Goal: Task Accomplishment & Management: Complete application form

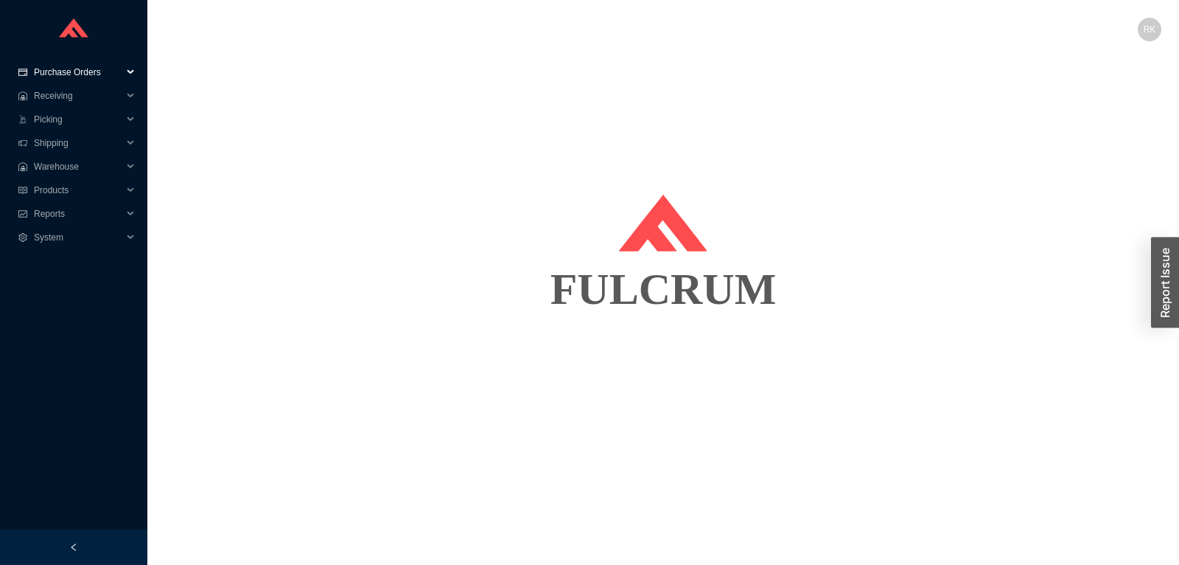
drag, startPoint x: 86, startPoint y: 72, endPoint x: 84, endPoint y: 83, distance: 10.4
click at [85, 72] on span "Purchase Orders" at bounding box center [78, 72] width 88 height 24
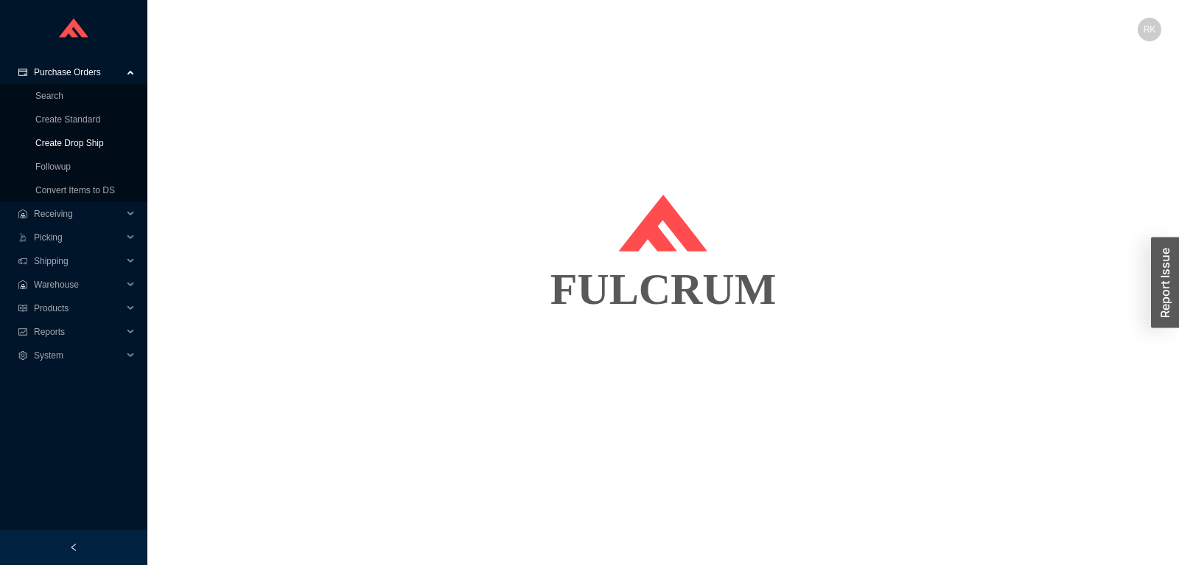
click at [72, 140] on link "Create Drop Ship" at bounding box center [69, 143] width 69 height 10
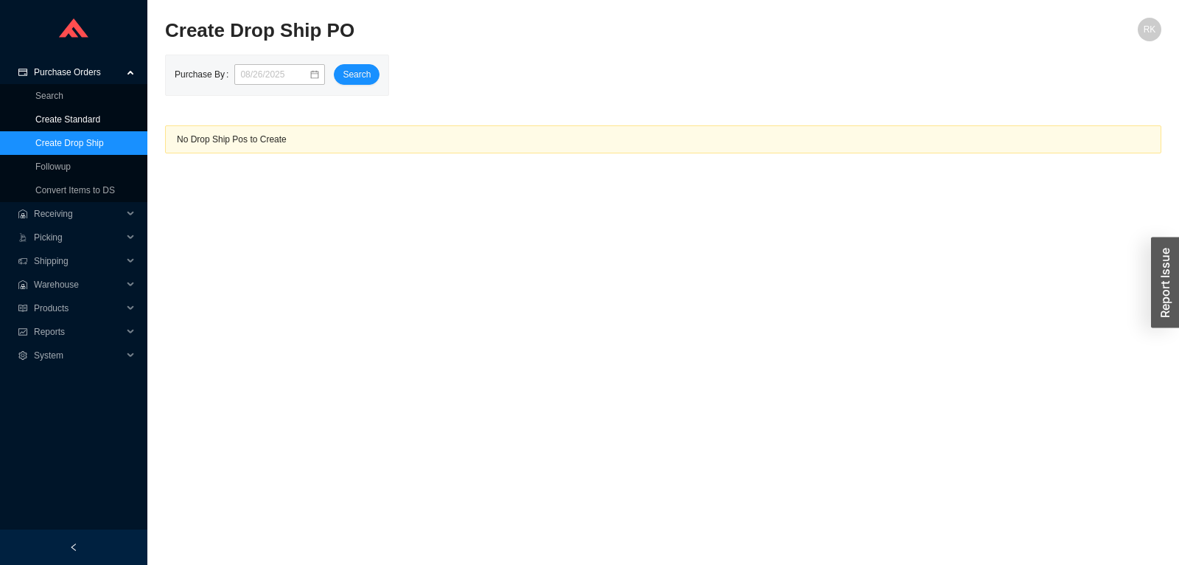
click at [78, 118] on link "Create Standard" at bounding box center [67, 119] width 65 height 10
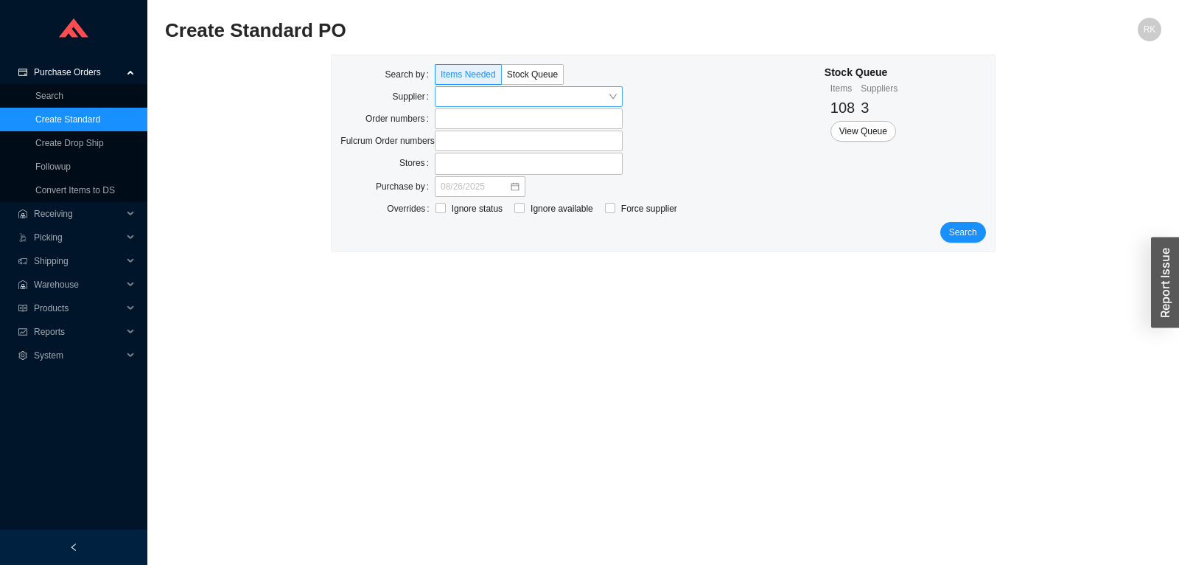
click at [528, 94] on input "search" at bounding box center [524, 96] width 167 height 19
type input "empire"
click at [951, 234] on button "Search" at bounding box center [964, 232] width 46 height 21
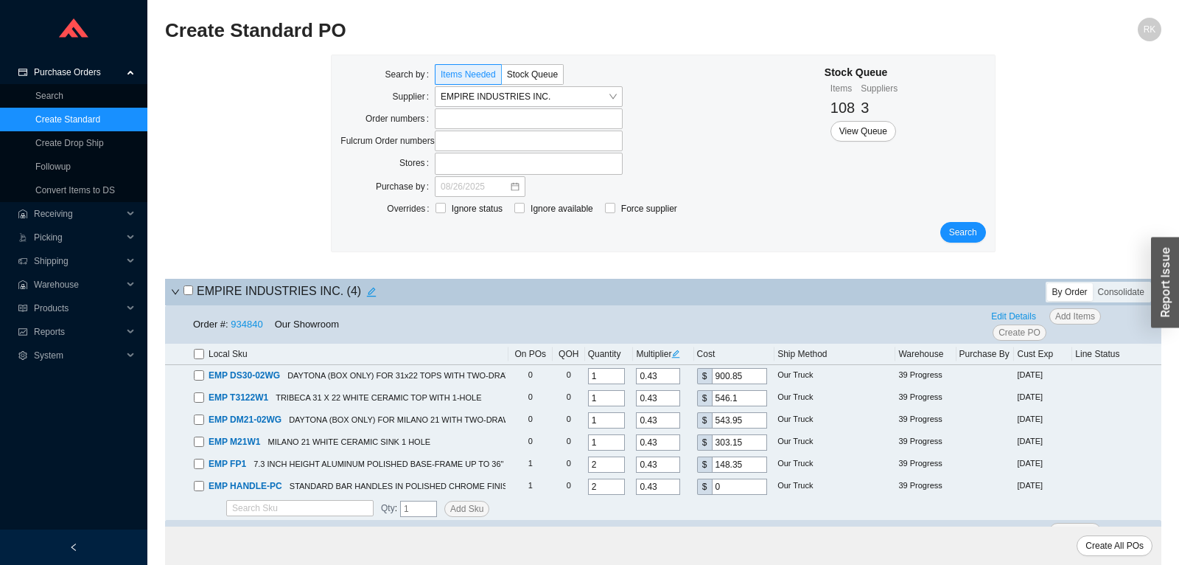
click at [185, 290] on input "checkbox" at bounding box center [189, 290] width 10 height 10
checkbox input "true"
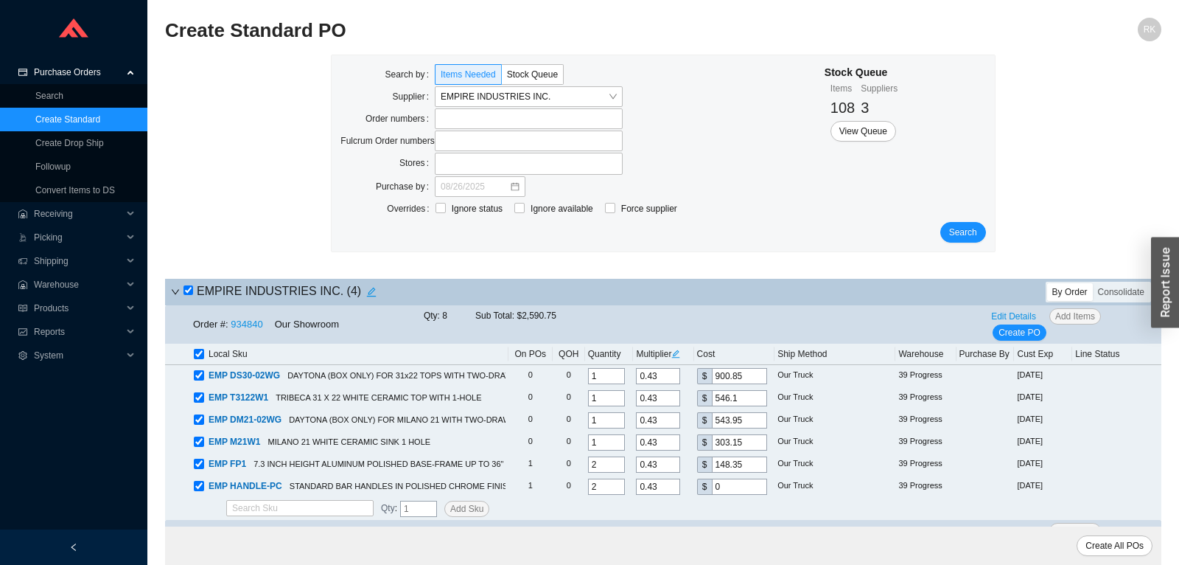
checkbox input "true"
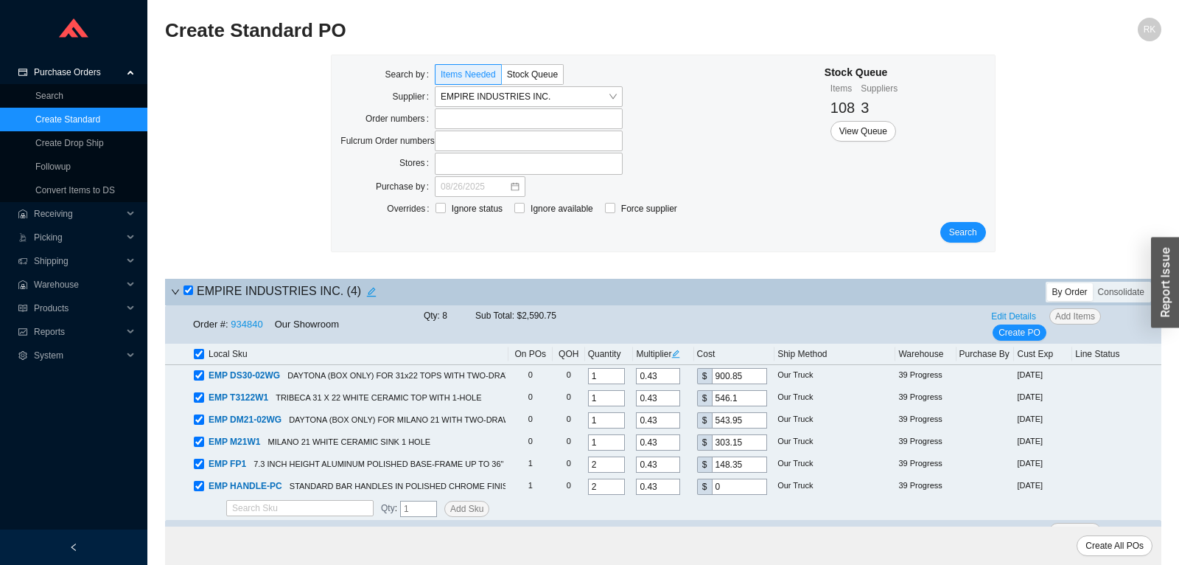
checkbox input "true"
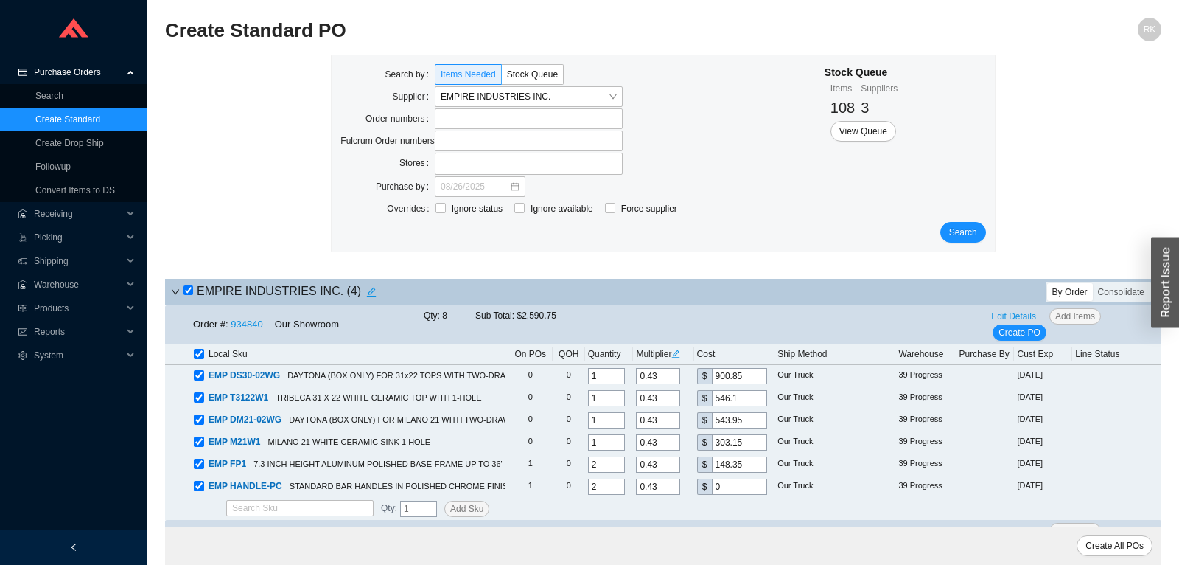
checkbox input "true"
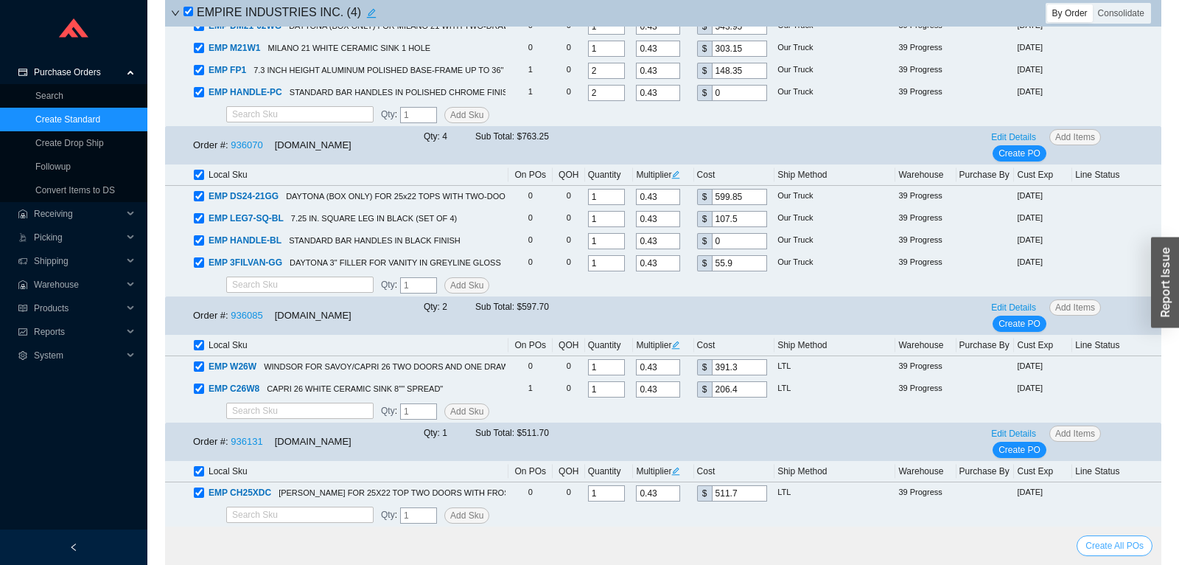
click at [1126, 551] on span "Create All POs" at bounding box center [1115, 545] width 58 height 15
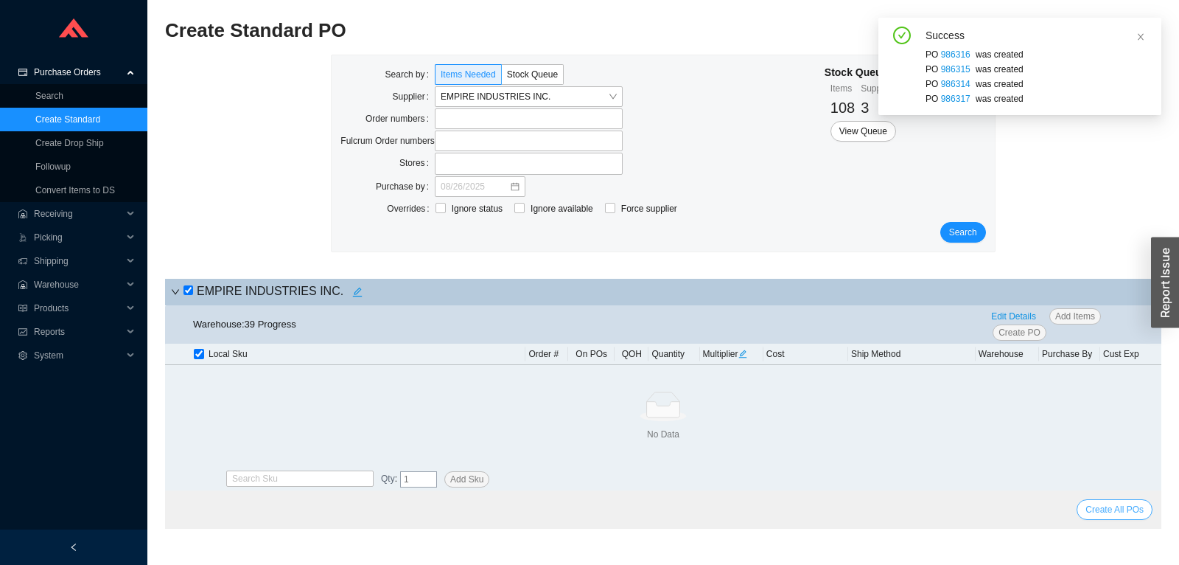
scroll to position [0, 0]
click at [1140, 35] on icon "close" at bounding box center [1141, 36] width 9 height 9
